Goal: Communication & Community: Answer question/provide support

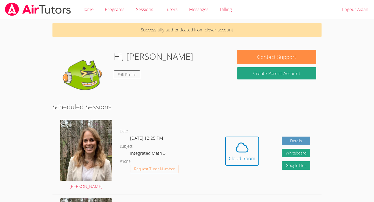
click at [183, 86] on div "Hi, [PERSON_NAME] Edit Profile" at bounding box center [142, 76] width 169 height 52
click at [248, 162] on button "Cloud Room" at bounding box center [242, 150] width 34 height 29
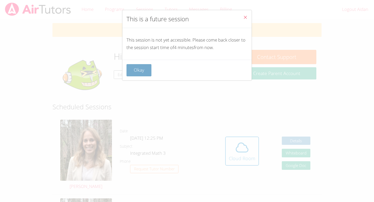
click at [142, 66] on button "Okay" at bounding box center [138, 70] width 25 height 12
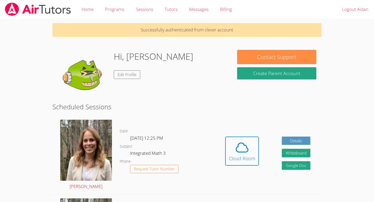
click at [83, 166] on link "[PERSON_NAME]" at bounding box center [86, 155] width 52 height 71
click at [287, 152] on button "Whiteboard" at bounding box center [295, 153] width 29 height 9
click at [235, 142] on icon at bounding box center [242, 147] width 15 height 15
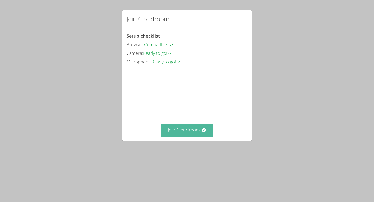
click at [201, 136] on button "Join Cloudroom" at bounding box center [186, 129] width 53 height 13
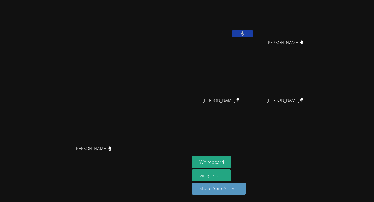
click at [257, 150] on aside "[PERSON_NAME] Lailaney [PERSON_NAME] Lailaney [PERSON_NAME] [PERSON_NAME] [PERS…" at bounding box center [255, 101] width 130 height 202
click at [231, 160] on button "Whiteboard" at bounding box center [211, 162] width 39 height 12
click at [231, 161] on button "Whiteboard" at bounding box center [211, 162] width 39 height 12
click at [253, 33] on button at bounding box center [242, 33] width 21 height 6
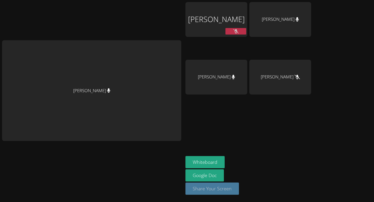
click at [217, 193] on button "Share Your Screen" at bounding box center [211, 188] width 53 height 12
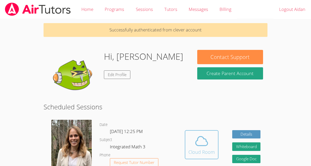
click at [203, 141] on icon at bounding box center [202, 141] width 15 height 15
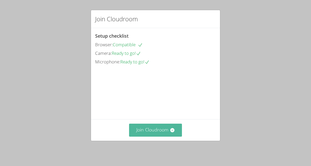
click at [168, 129] on button "Join Cloudroom" at bounding box center [155, 129] width 53 height 13
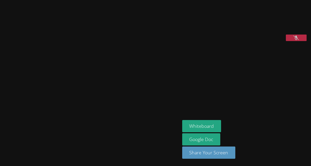
click at [296, 40] on icon at bounding box center [296, 38] width 5 height 4
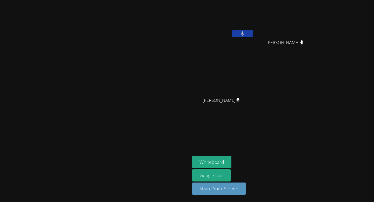
click at [253, 34] on button at bounding box center [242, 33] width 21 height 6
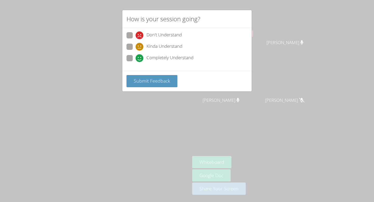
click at [133, 59] on label "Completely Understand" at bounding box center [159, 58] width 67 height 7
click at [135, 59] on input "Completely Understand" at bounding box center [137, 57] width 4 height 4
radio input "true"
click at [141, 77] on button "Submit Feedback" at bounding box center [151, 81] width 51 height 12
